Goal: Information Seeking & Learning: Check status

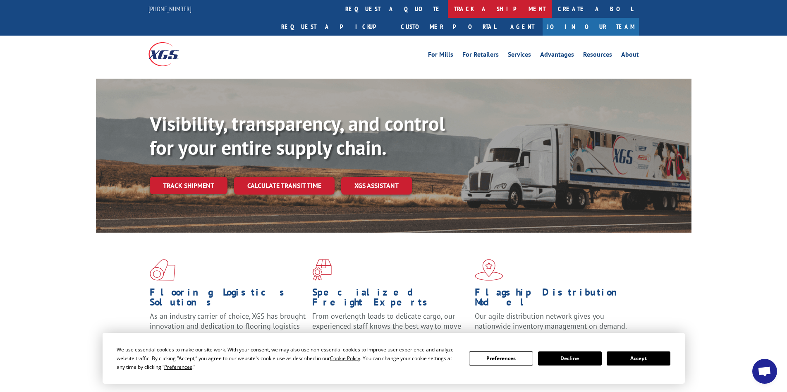
click at [448, 16] on link "track a shipment" at bounding box center [500, 9] width 104 height 18
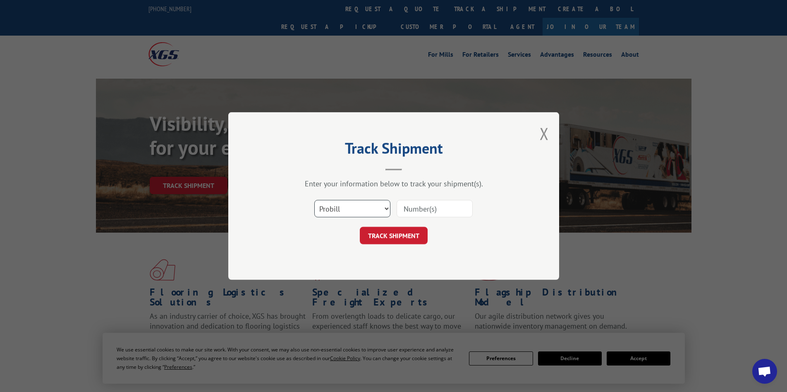
click at [314, 200] on select "Select category... Probill BOL PO" at bounding box center [352, 208] width 76 height 17
select select "bol"
click option "BOL" at bounding box center [0, 0] width 0 height 0
click at [403, 209] on input at bounding box center [435, 208] width 76 height 17
paste input "3397739"
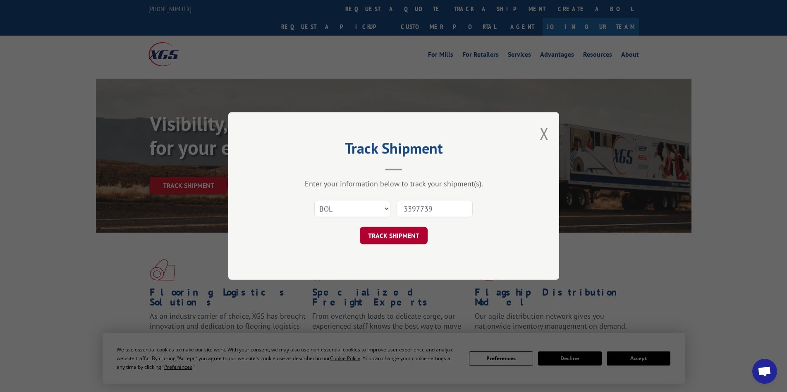
type input "3397739"
click at [377, 240] on button "TRACK SHIPMENT" at bounding box center [394, 235] width 68 height 17
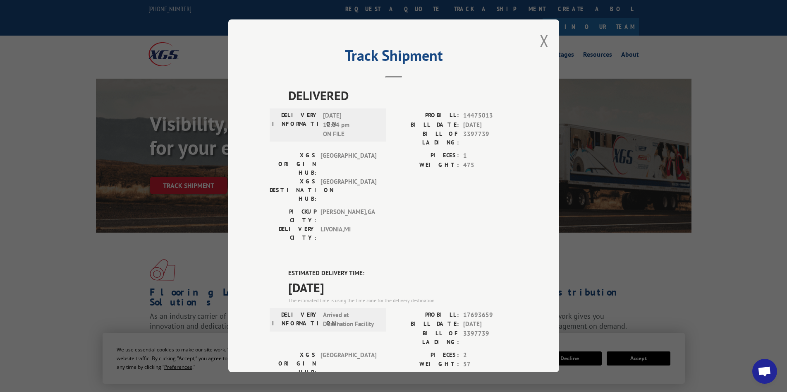
scroll to position [155, 0]
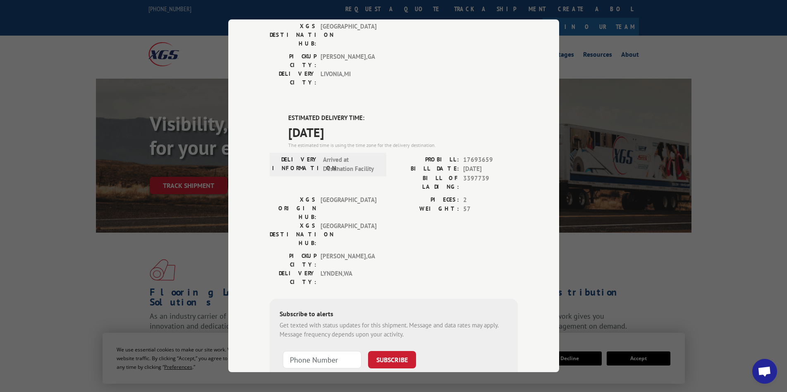
click at [597, 245] on div "Track Shipment DELIVERED DELIVERY INFORMATION: [DATE] 12:14 pm ON FILE PROBILL:…" at bounding box center [393, 196] width 787 height 392
click at [643, 267] on div "Track Shipment DELIVERED DELIVERY INFORMATION: [DATE] 12:14 pm ON FILE PROBILL:…" at bounding box center [393, 196] width 787 height 392
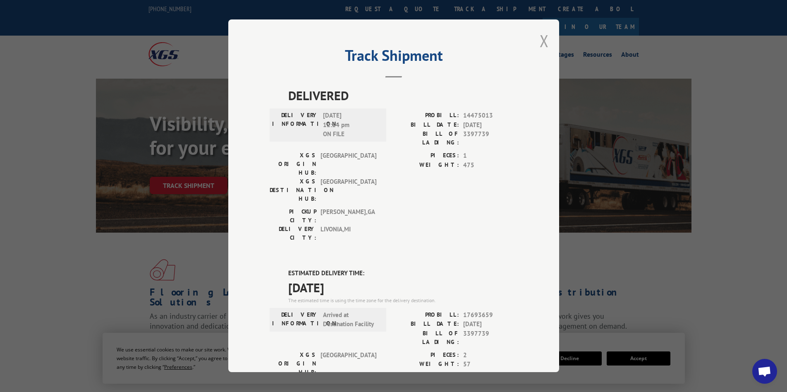
click at [540, 40] on button "Close modal" at bounding box center [544, 41] width 9 height 22
